Goal: Information Seeking & Learning: Find contact information

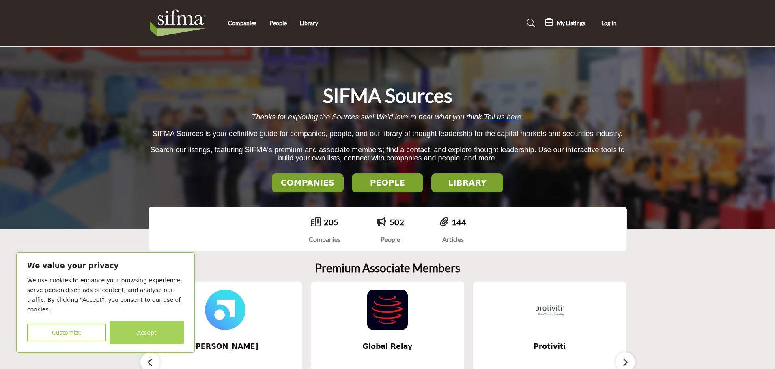
click at [158, 335] on button "Accept" at bounding box center [146, 333] width 74 height 24
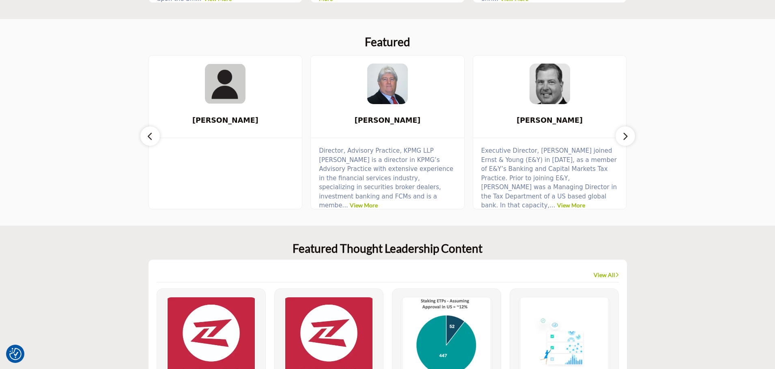
scroll to position [406, 0]
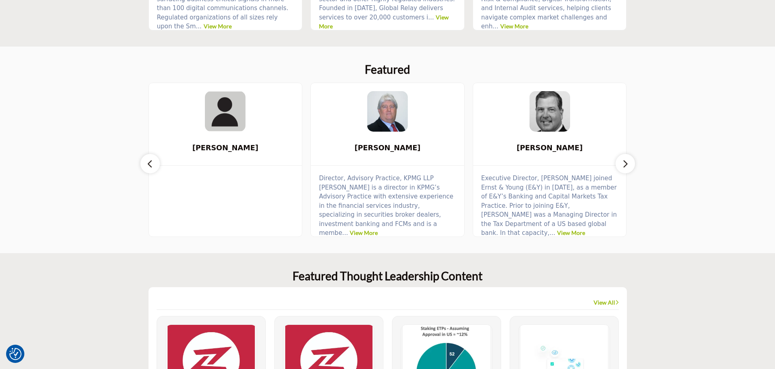
click at [623, 164] on icon "button" at bounding box center [625, 164] width 6 height 10
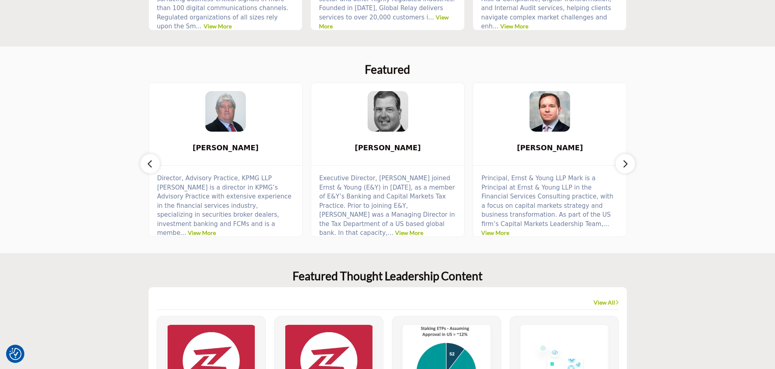
click at [623, 164] on icon "button" at bounding box center [625, 164] width 6 height 10
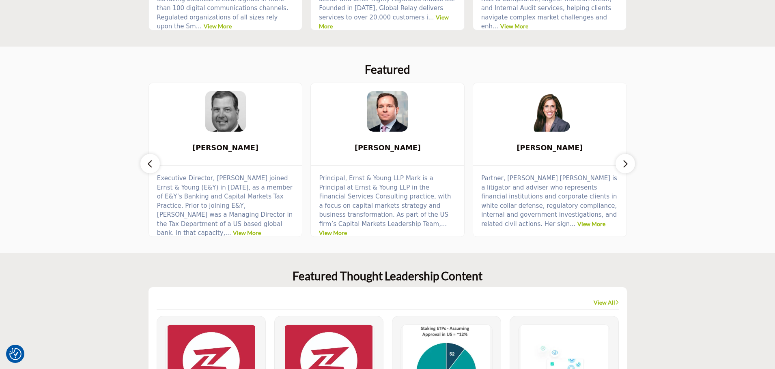
click at [623, 163] on icon "button" at bounding box center [625, 164] width 6 height 10
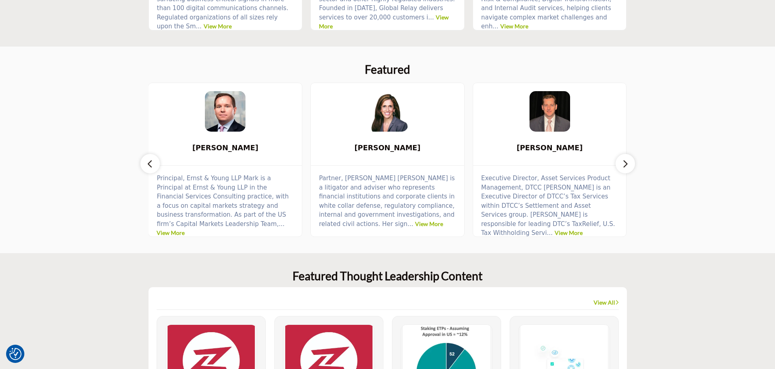
click at [625, 163] on icon "button" at bounding box center [625, 164] width 6 height 10
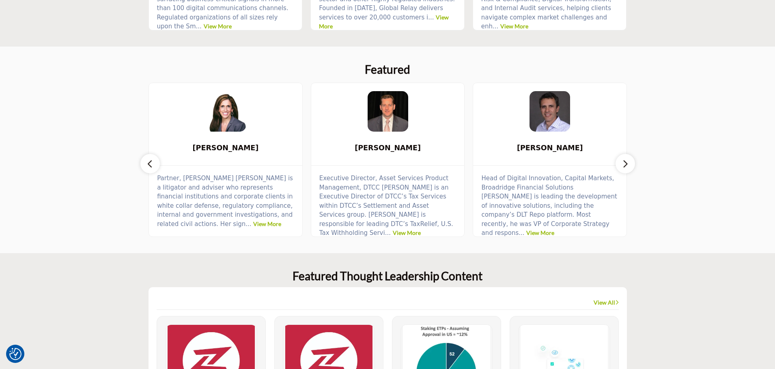
click at [625, 163] on icon "button" at bounding box center [625, 164] width 6 height 10
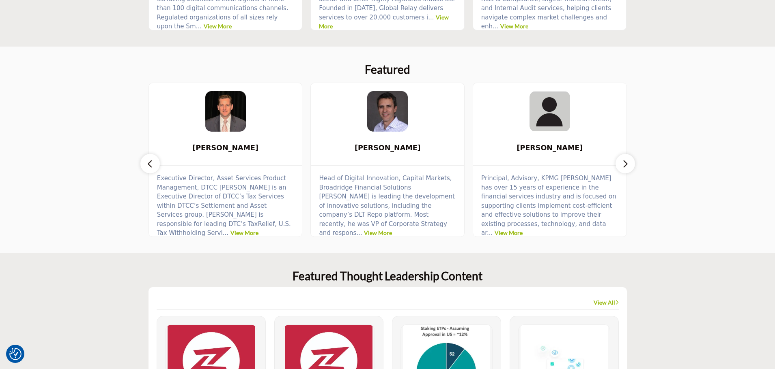
click at [625, 163] on icon "button" at bounding box center [625, 164] width 6 height 10
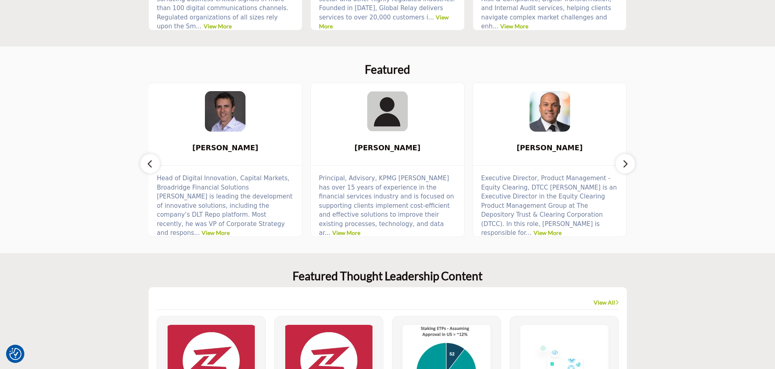
click at [625, 163] on icon "button" at bounding box center [625, 164] width 6 height 10
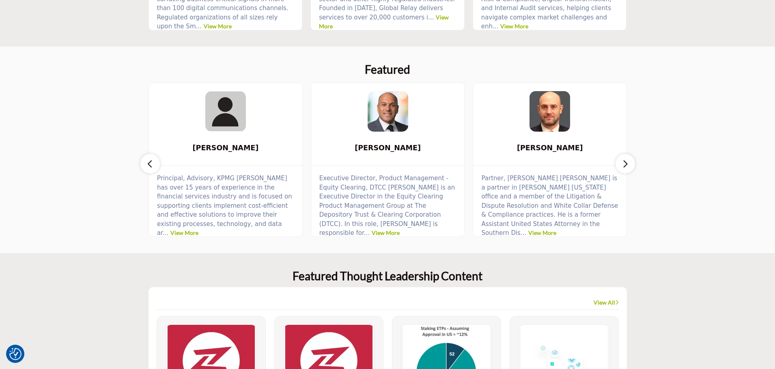
click at [625, 163] on icon "button" at bounding box center [625, 164] width 6 height 10
click at [147, 164] on icon "button" at bounding box center [150, 164] width 6 height 10
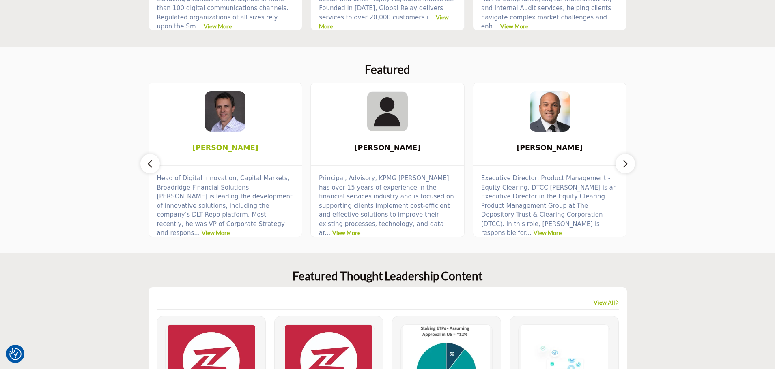
click at [241, 150] on span "[PERSON_NAME]" at bounding box center [225, 148] width 129 height 11
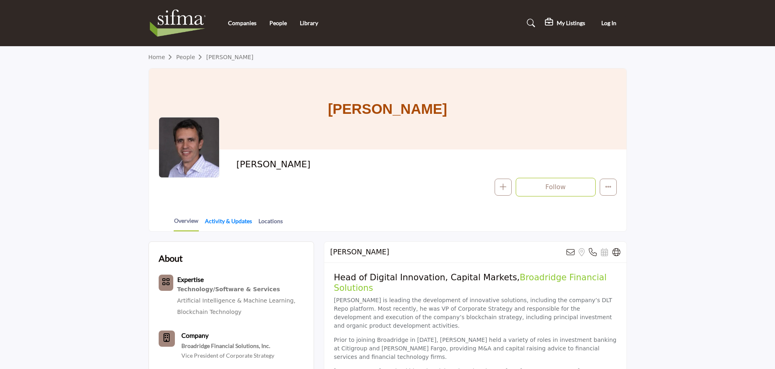
click at [212, 223] on link "Activity & Updates" at bounding box center [228, 224] width 48 height 14
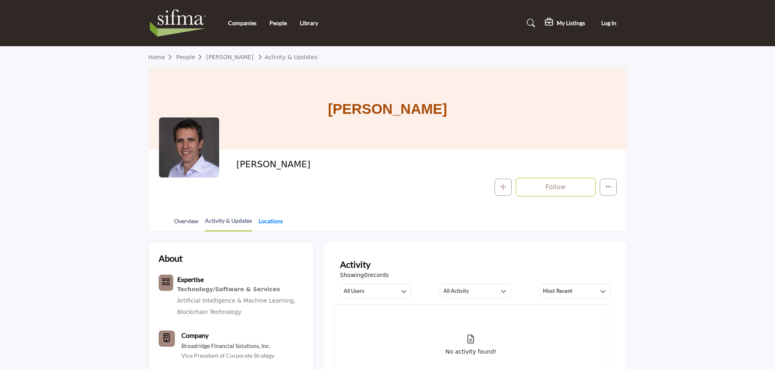
click at [275, 222] on link "Locations" at bounding box center [270, 224] width 25 height 14
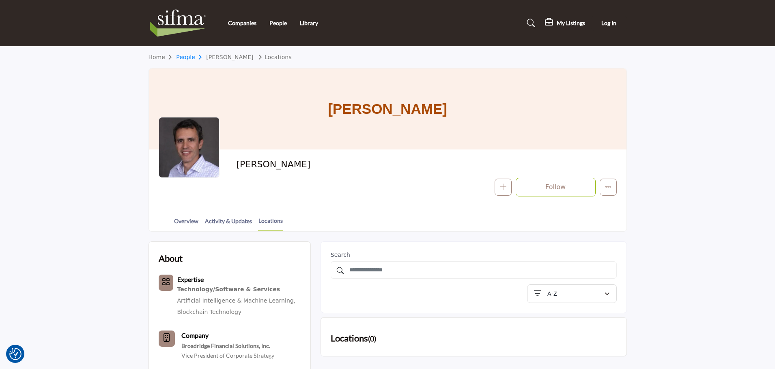
click at [189, 59] on link "People" at bounding box center [191, 57] width 30 height 6
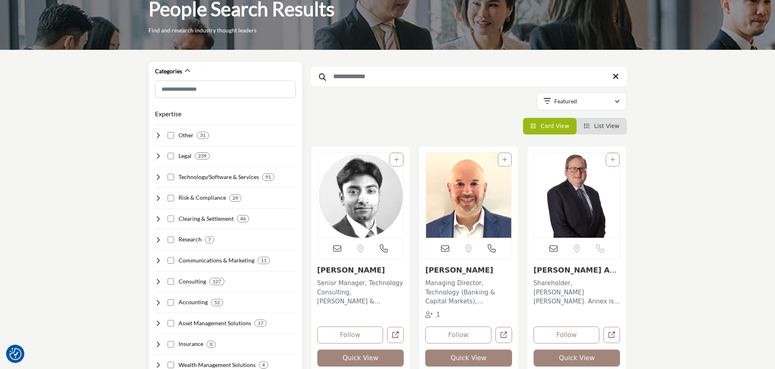
scroll to position [81, 0]
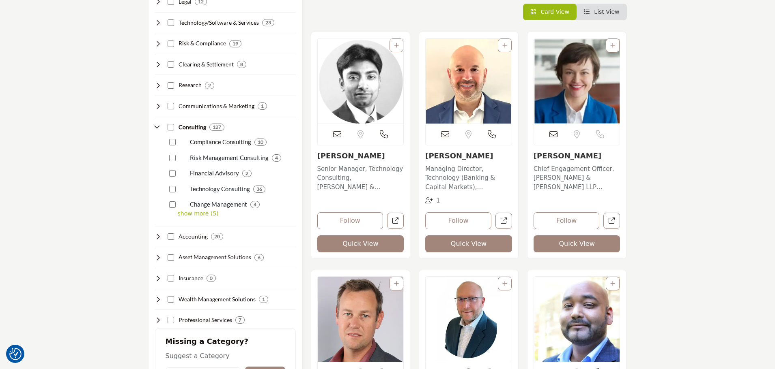
scroll to position [324, 0]
